Goal: Complete application form: Complete application form

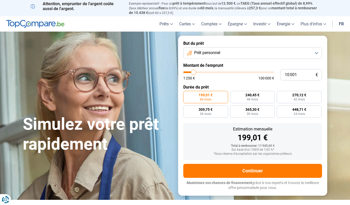
type input "11 000"
type input "11000"
type input "11 250"
type input "11250"
type input "11 750"
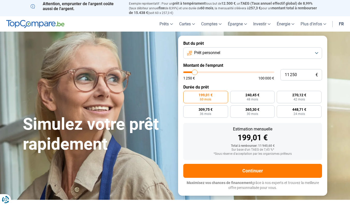
type input "11750"
type input "12 250"
type input "12250"
type input "12 500"
type input "12500"
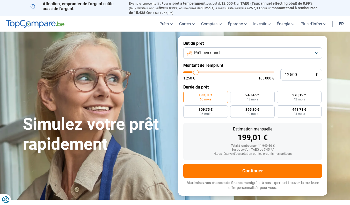
type input "13 250"
type input "13250"
type input "13 750"
type input "13750"
type input "14 000"
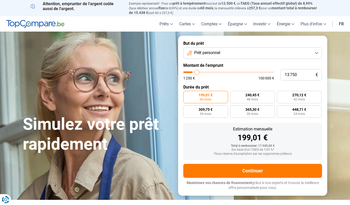
type input "14000"
type input "14 750"
type input "14750"
type input "15 250"
type input "15250"
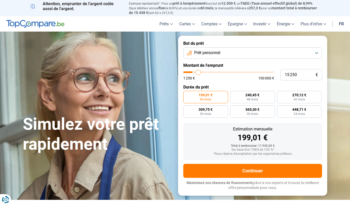
type input "16 250"
type input "16250"
type input "16 750"
type input "16750"
type input "17 250"
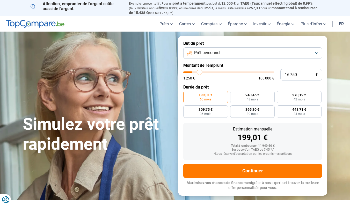
type input "17250"
type input "18 000"
type input "18000"
type input "18 500"
type input "18500"
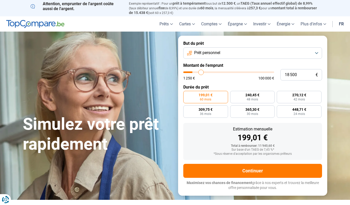
type input "19 250"
type input "19250"
type input "19 750"
type input "19750"
type input "20 500"
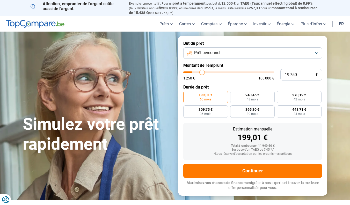
type input "20500"
type input "21 000"
type input "21000"
type input "21 250"
type input "21250"
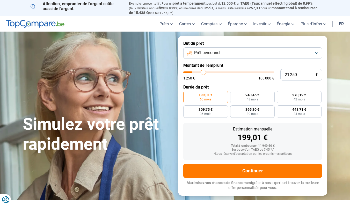
type input "22 000"
type input "22000"
type input "22 500"
type input "22500"
type input "23 000"
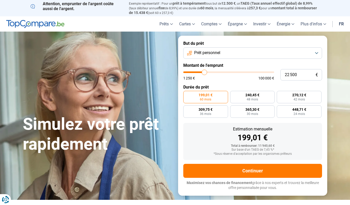
type input "23000"
type input "24 000"
type input "24000"
type input "24 500"
type input "24500"
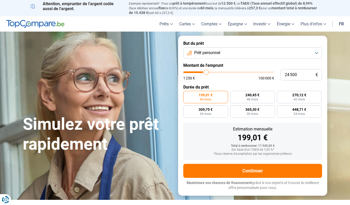
type input "25 250"
type input "25250"
type input "26 000"
type input "26000"
type input "26 750"
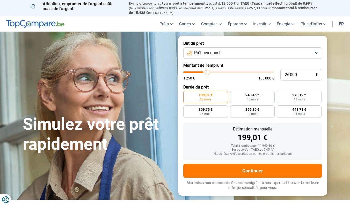
type input "26750"
type input "27 250"
type input "27250"
type input "28 250"
type input "28250"
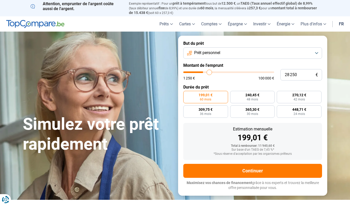
type input "28 750"
type input "28750"
type input "29 500"
type input "29500"
type input "30 000"
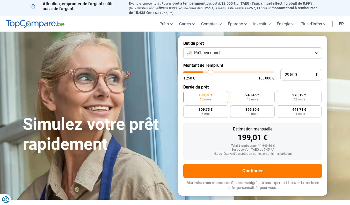
type input "30000"
type input "30 500"
type input "30500"
type input "31 250"
type input "31250"
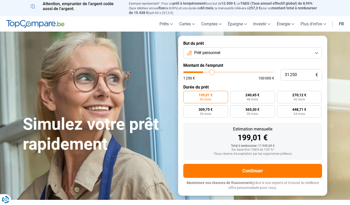
type input "31 500"
type input "31500"
type input "32 000"
type input "32000"
type input "32 750"
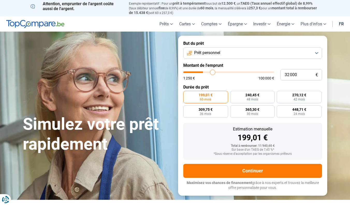
type input "32750"
type input "33 250"
type input "33250"
type input "34 000"
type input "34000"
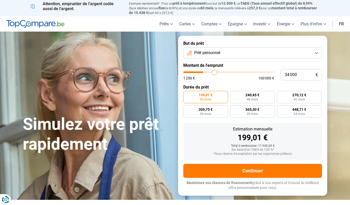
type input "34 250"
type input "34250"
type input "34 500"
type input "34500"
type input "34 750"
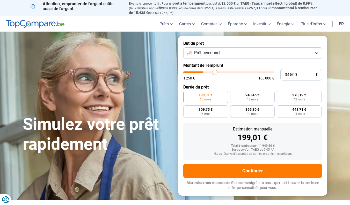
type input "34750"
type input "35 000"
type input "35000"
type input "35 500"
type input "35500"
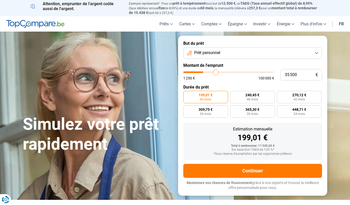
type input "35 750"
type input "35750"
type input "36 000"
type input "36000"
type input "36 250"
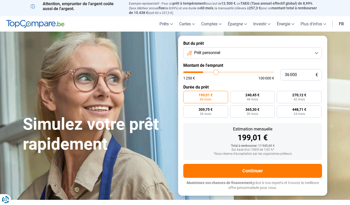
type input "36250"
type input "36 500"
type input "36500"
type input "37 000"
type input "37000"
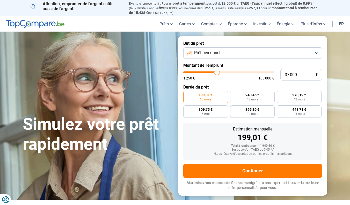
type input "37 250"
type input "37250"
type input "37 500"
type input "37500"
type input "37 750"
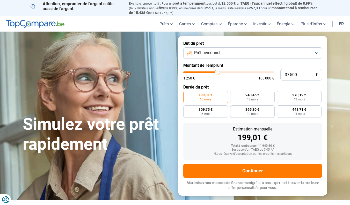
type input "37750"
type input "38 000"
type input "38000"
type input "38 500"
type input "38500"
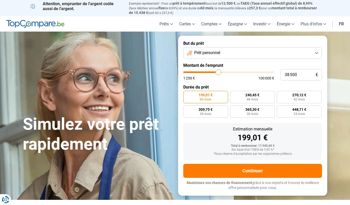
type input "38 750"
type input "38750"
type input "39 000"
type input "39000"
type input "39 250"
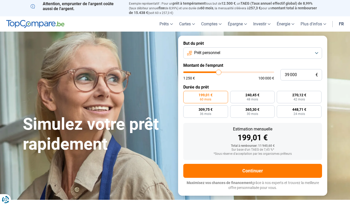
type input "39250"
type input "39 500"
type input "39500"
type input "40 000"
type input "40000"
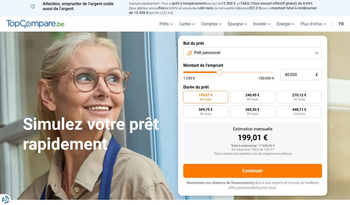
type input "40 250"
type input "40250"
type input "40 750"
type input "40750"
type input "41 000"
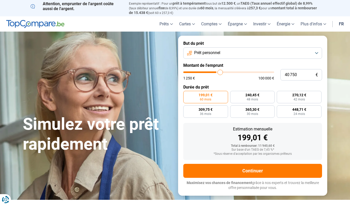
type input "41000"
type input "41 500"
type input "41500"
type input "42 000"
type input "42000"
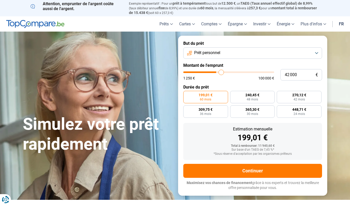
type input "42 250"
type input "42250"
type input "42 750"
type input "42750"
type input "43 000"
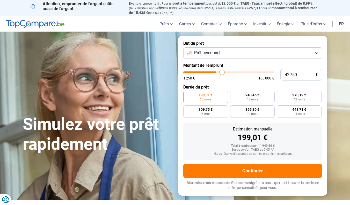
type input "43000"
type input "43 250"
type input "43250"
type input "43 500"
type input "43500"
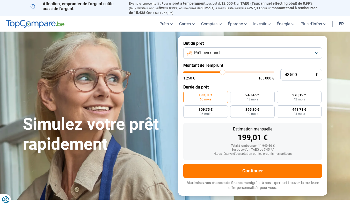
type input "43 750"
type input "43750"
type input "44 250"
type input "44250"
type input "44 500"
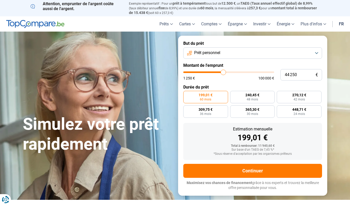
type input "44500"
type input "44 750"
type input "44750"
type input "45 000"
type input "45000"
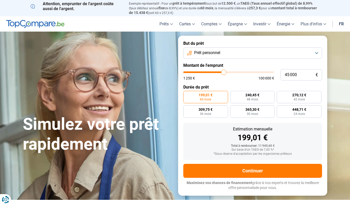
type input "45 250"
type input "45250"
type input "45 750"
type input "45750"
type input "46 000"
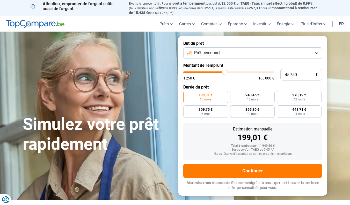
type input "46000"
type input "46 250"
type input "46250"
type input "46 500"
type input "46500"
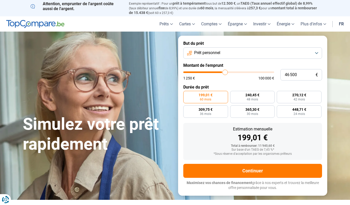
type input "46 750"
type input "46750"
type input "47 250"
type input "47250"
type input "47 750"
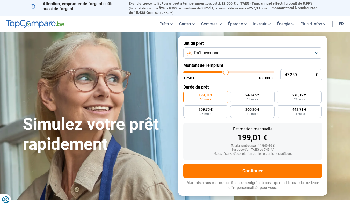
type input "47750"
type input "48 250"
type input "48250"
type input "49 000"
type input "49000"
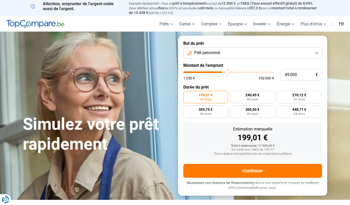
type input "49 500"
type input "49500"
type input "50 500"
type input "50500"
type input "51 750"
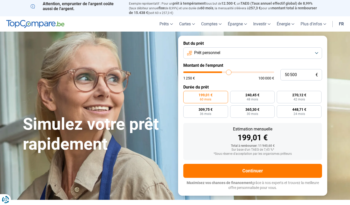
type input "51750"
type input "52 500"
type input "52500"
type input "53 750"
type input "53750"
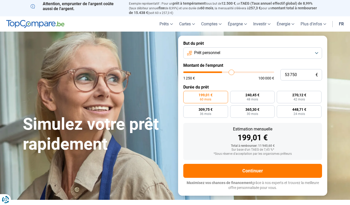
type input "55 000"
type input "55000"
type input "55 750"
type input "55750"
type input "56 750"
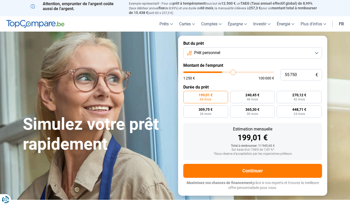
type input "56750"
type input "57 750"
type input "57750"
type input "58 500"
type input "58500"
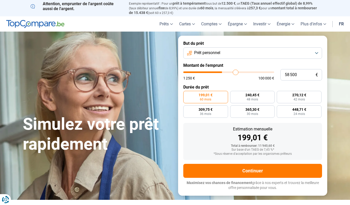
type input "59 500"
type input "59500"
type input "60 500"
type input "60500"
type input "61 750"
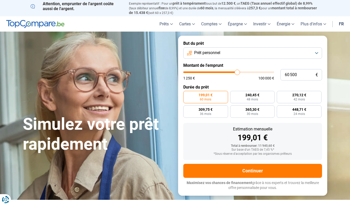
type input "61750"
type input "63 000"
type input "63000"
type input "64 250"
type input "64250"
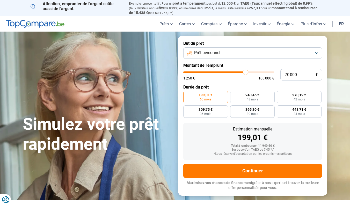
drag, startPoint x: 195, startPoint y: 70, endPoint x: 246, endPoint y: 66, distance: 51.0
click at [246, 66] on form "But du prêt Prêt personnel Montant de l'emprunt 70 000 € 1 250 € 100 000 € Duré…" at bounding box center [252, 116] width 149 height 160
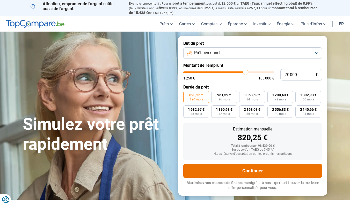
click at [222, 167] on button "Continuer" at bounding box center [252, 171] width 139 height 14
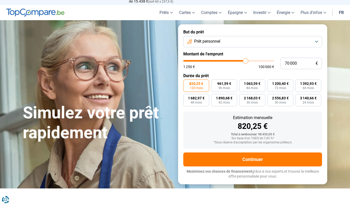
scroll to position [12, 0]
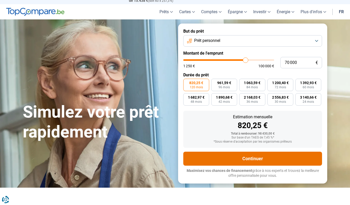
click at [239, 157] on button "Continuer" at bounding box center [252, 159] width 139 height 14
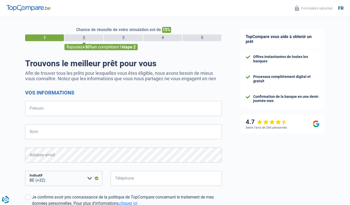
select select "32"
